Goal: Task Accomplishment & Management: Use online tool/utility

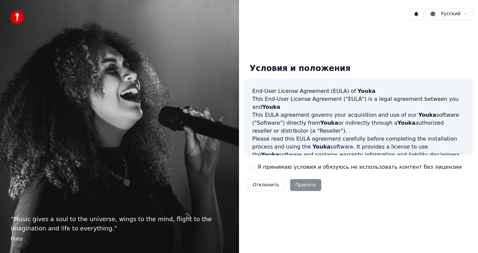
click at [269, 168] on label "Я принимаю условия и обязуюсь не использовать контент без лицензии" at bounding box center [359, 167] width 204 height 8
click at [255, 168] on button "Я принимаю условия и обязуюсь не использовать контент без лицензии" at bounding box center [251, 166] width 5 height 5
click at [299, 185] on button "Принять" at bounding box center [306, 185] width 32 height 12
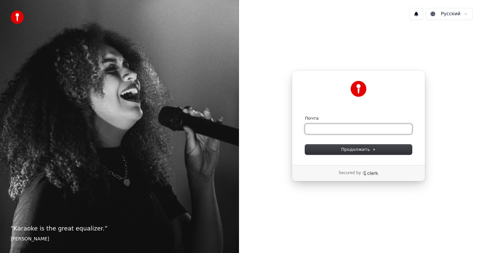
click at [318, 127] on input "Почта" at bounding box center [358, 129] width 107 height 10
type input "*"
click at [343, 148] on span "Продолжить" at bounding box center [358, 150] width 35 height 6
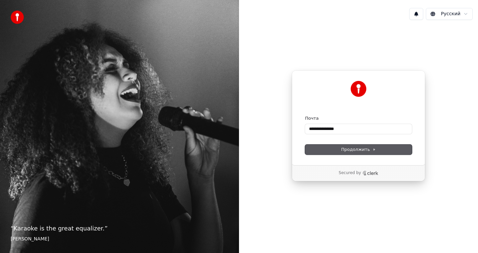
type input "**********"
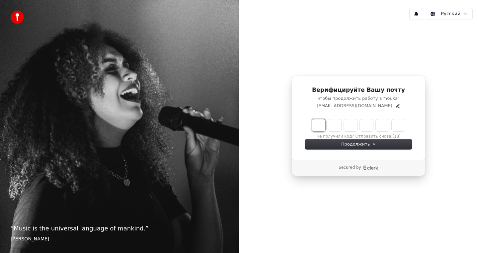
click at [319, 128] on input "Enter verification code" at bounding box center [365, 125] width 106 height 12
click at [384, 126] on input "*****" at bounding box center [365, 125] width 106 height 12
type input "******"
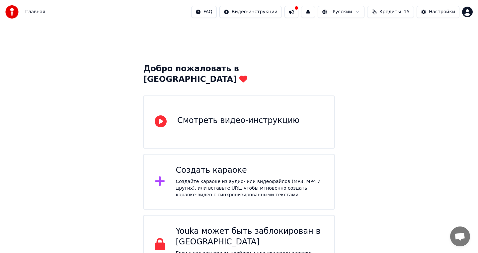
click at [229, 115] on div "Смотреть видео-инструкцию" at bounding box center [238, 120] width 122 height 11
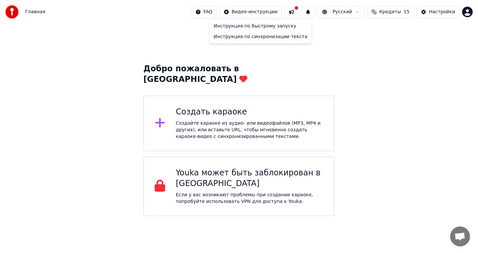
click at [256, 14] on html "Главная FAQ Видео-инструкции Русский Кредиты 15 Настройки Добро пожаловать в Yo…" at bounding box center [239, 108] width 478 height 216
click at [333, 45] on html "Главная FAQ Видео-инструкции Русский Кредиты 15 Настройки Добро пожаловать в Yo…" at bounding box center [239, 108] width 478 height 216
click at [295, 15] on button at bounding box center [291, 12] width 14 height 12
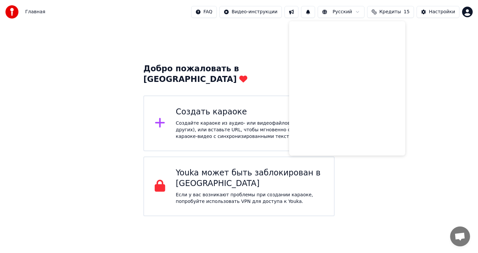
click at [209, 107] on div "Создать караоке" at bounding box center [250, 112] width 148 height 11
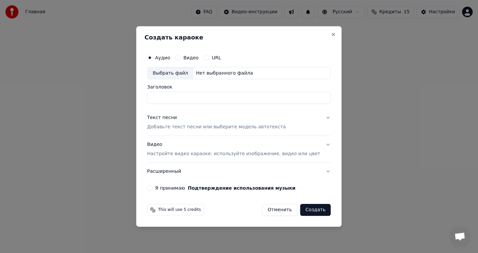
click at [276, 208] on button "Отменить" at bounding box center [279, 210] width 35 height 12
